Goal: Navigation & Orientation: Find specific page/section

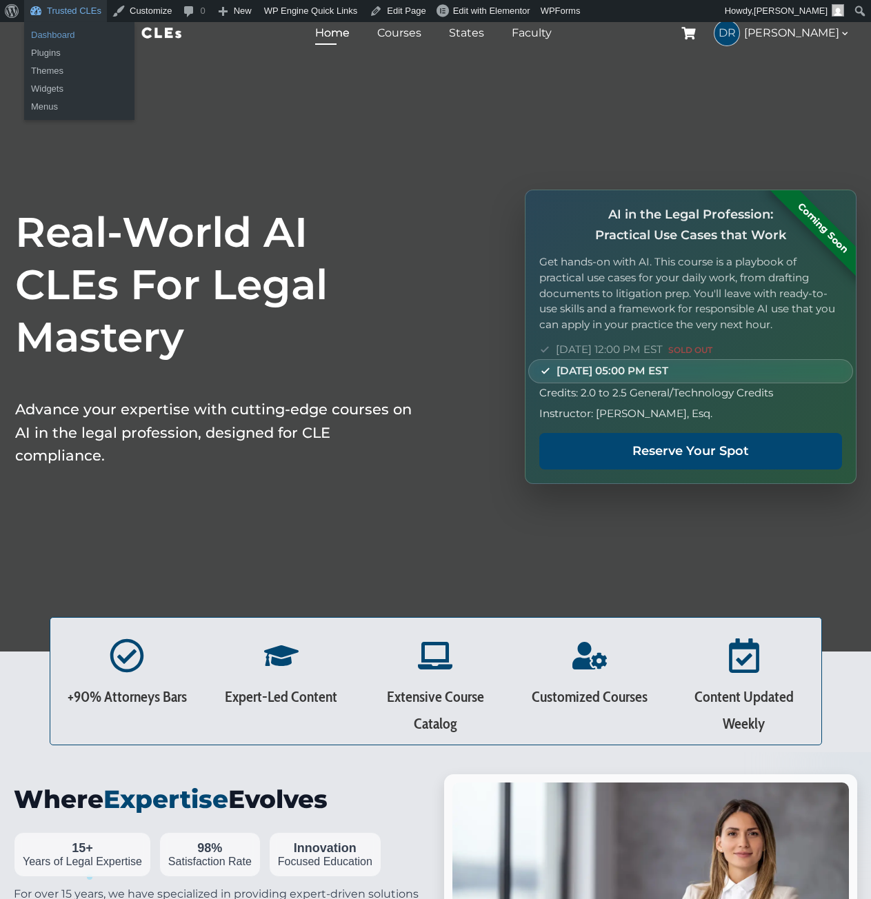
click at [60, 29] on link "Dashboard" at bounding box center [79, 35] width 110 height 18
